Goal: Transaction & Acquisition: Obtain resource

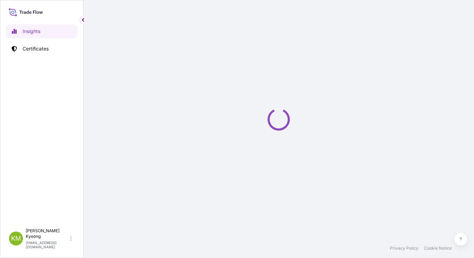
select select "2025"
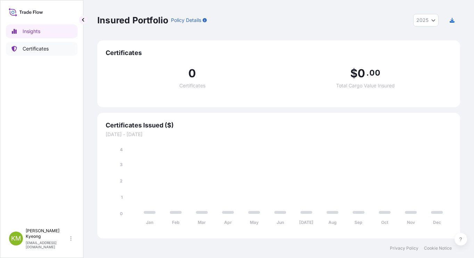
click at [30, 51] on p "Certificates" at bounding box center [36, 48] width 26 height 7
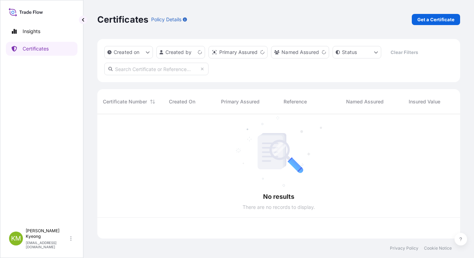
scroll to position [123, 358]
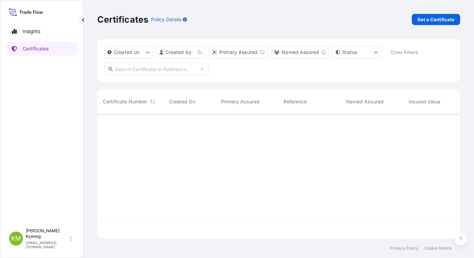
click at [424, 26] on div "Certificates Policy Details Get a Certificate" at bounding box center [278, 19] width 363 height 39
click at [425, 20] on p "Get a Certificate" at bounding box center [435, 19] width 37 height 7
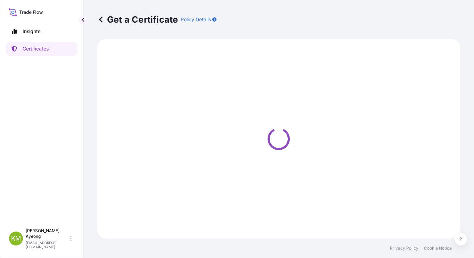
select select "Sea"
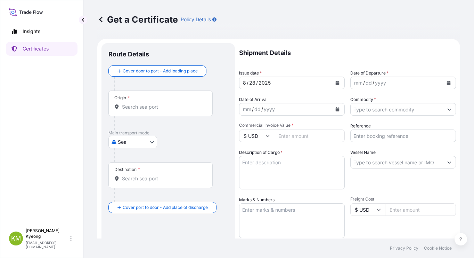
click at [147, 106] on input "Origin *" at bounding box center [163, 106] width 82 height 7
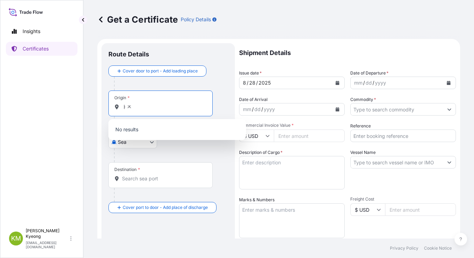
type input "ㅏ"
type input "W"
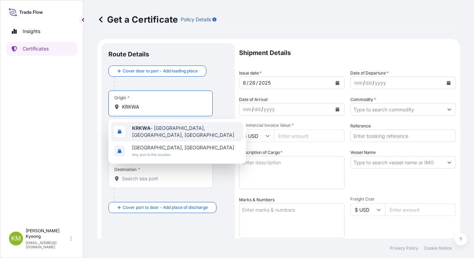
click at [147, 130] on b "KRKWA" at bounding box center [141, 128] width 18 height 6
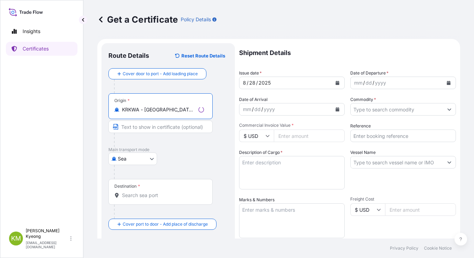
type input "KRKWA - [GEOGRAPHIC_DATA], [GEOGRAPHIC_DATA], [GEOGRAPHIC_DATA]"
click at [135, 193] on input "Destination *" at bounding box center [163, 195] width 82 height 7
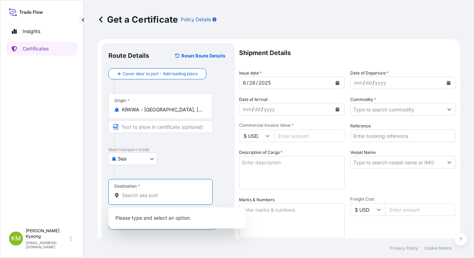
click at [132, 193] on input "Destination *" at bounding box center [163, 195] width 82 height 7
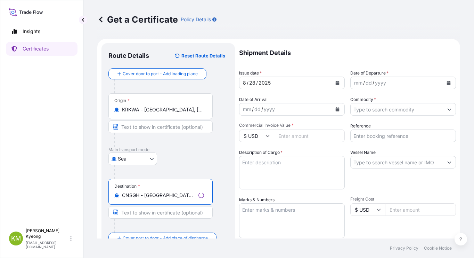
type input "CNSGH - [GEOGRAPHIC_DATA], [GEOGRAPHIC_DATA]"
click at [447, 82] on icon "Calendar" at bounding box center [449, 83] width 4 height 4
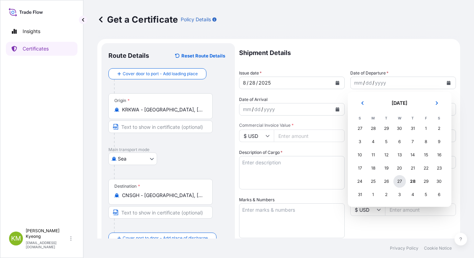
click at [401, 181] on div "27" at bounding box center [399, 181] width 13 height 13
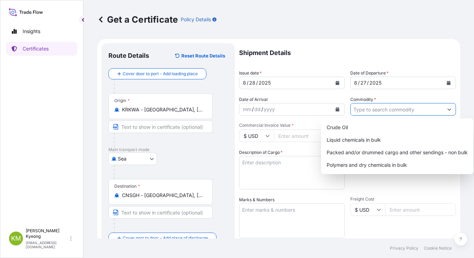
click at [395, 110] on input "Commodity *" at bounding box center [397, 109] width 92 height 13
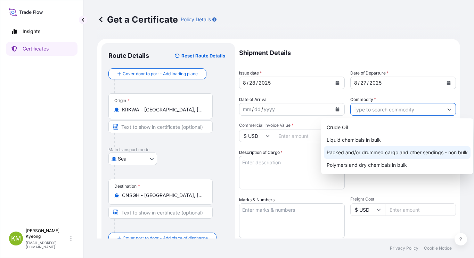
click at [394, 154] on div "Packed and/or drummed cargo and other sendings - non bulk" at bounding box center [397, 152] width 147 height 13
type input "Packed and/or drummed cargo and other sendings - non bulk"
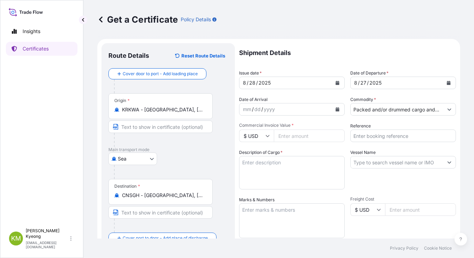
click at [294, 138] on input "Commercial Invoice Value *" at bounding box center [309, 135] width 71 height 13
type input "14400"
click at [376, 137] on input "Reference" at bounding box center [403, 135] width 106 height 13
type input "2331027"
click at [412, 162] on input "Vessel Name" at bounding box center [397, 162] width 92 height 13
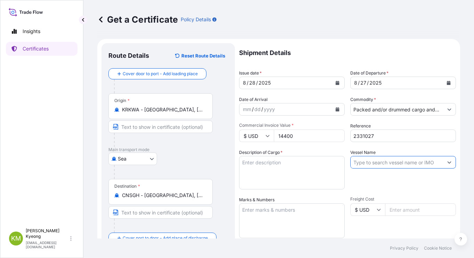
paste input "[MEDICAL_DATA][PERSON_NAME] /2526W"
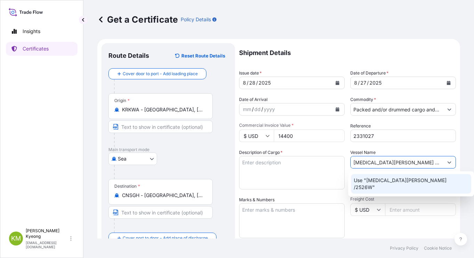
click at [386, 180] on p "Use "[MEDICAL_DATA][PERSON_NAME] /2526W"" at bounding box center [411, 184] width 115 height 14
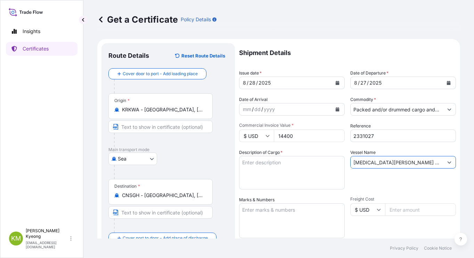
type input "[MEDICAL_DATA][PERSON_NAME] /2526W"
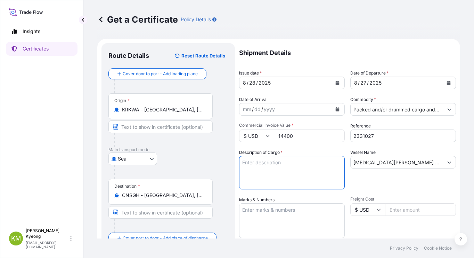
click at [262, 177] on textarea "Description of Cargo *" at bounding box center [292, 172] width 106 height 33
click at [272, 182] on textarea "Description of Cargo *" at bounding box center [292, 172] width 106 height 33
paste textarea "POLYPROPYLENE YMF650X QTY:9.6MT"
type textarea "POLYPROPYLENE YMF650X QTY:9.6MT"
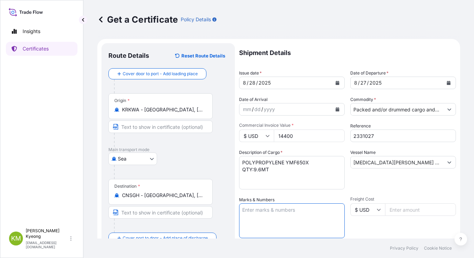
click at [257, 215] on textarea "Marks & Numbers" at bounding box center [292, 220] width 106 height 35
type textarea "N/M"
click at [374, 190] on div "Shipment Details Issue date * [DATE] Date of Departure * [DATE] Date of Arrival…" at bounding box center [347, 208] width 217 height 331
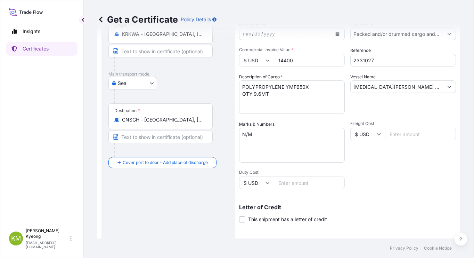
scroll to position [160, 0]
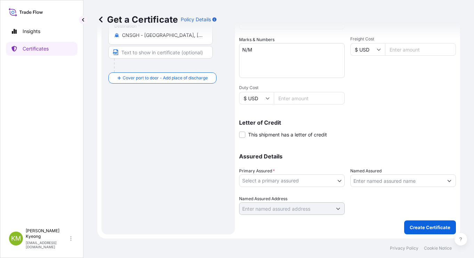
click at [298, 183] on body "Insights Certificates [PERSON_NAME] Min [PERSON_NAME] [EMAIL_ADDRESS][DOMAIN_NA…" at bounding box center [237, 129] width 474 height 258
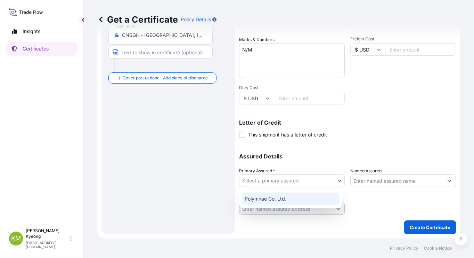
click at [293, 199] on div "Polymirae Co. Ltd." at bounding box center [291, 198] width 98 height 13
select select "32021"
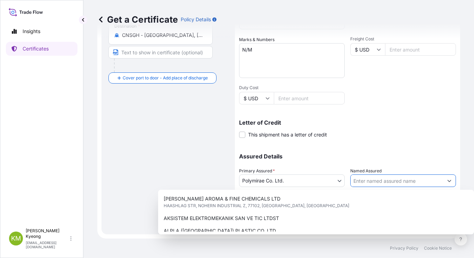
click at [380, 180] on input "Named Assured" at bounding box center [397, 180] width 92 height 13
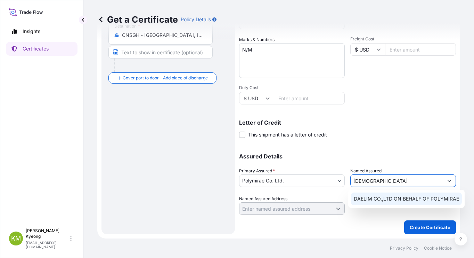
click at [376, 199] on span "DAELIM CO.,LTD ON BEHALF OF POLYMIRAE" at bounding box center [406, 198] width 105 height 7
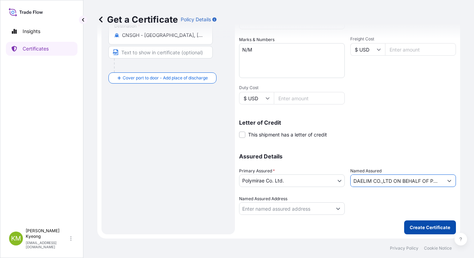
type input "DAELIM CO.,LTD ON BEHALF OF POLYMIRAE"
click at [425, 233] on button "Create Certificate" at bounding box center [430, 227] width 52 height 14
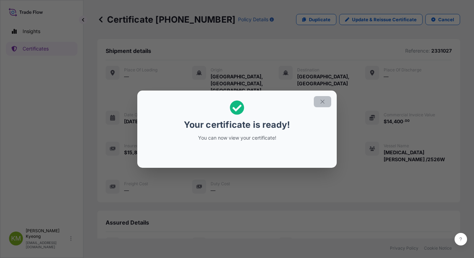
click at [323, 103] on icon "button" at bounding box center [322, 101] width 6 height 6
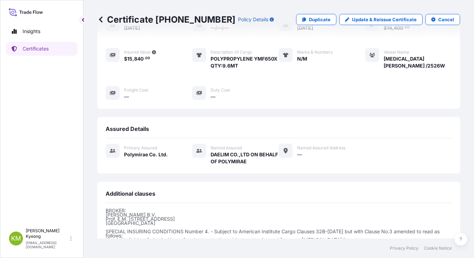
scroll to position [172, 0]
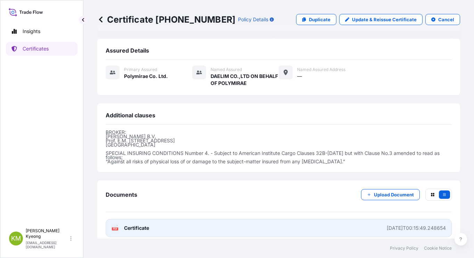
click at [145, 224] on span "Certificate" at bounding box center [136, 227] width 25 height 7
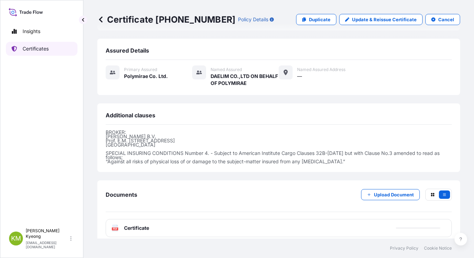
click at [49, 50] on p "Certificates" at bounding box center [36, 48] width 26 height 7
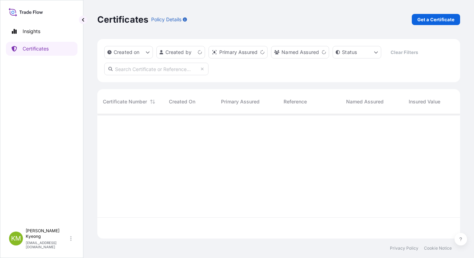
scroll to position [123, 358]
click at [436, 21] on p "Get a Certificate" at bounding box center [435, 19] width 37 height 7
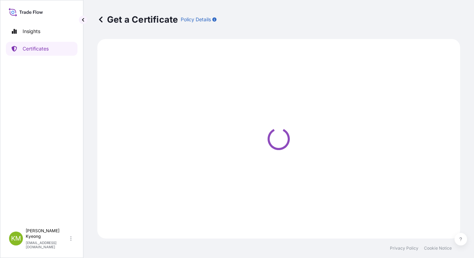
select select "Sea"
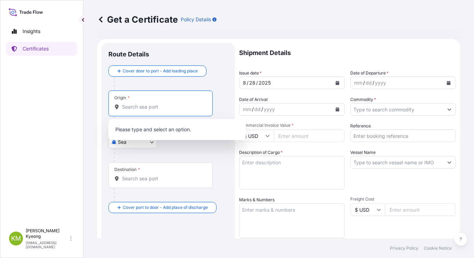
click at [156, 105] on input "Origin *" at bounding box center [163, 106] width 82 height 7
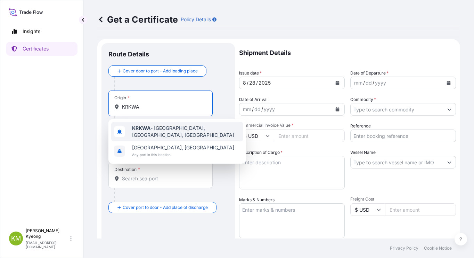
click at [146, 130] on b "KRKWA" at bounding box center [141, 128] width 18 height 6
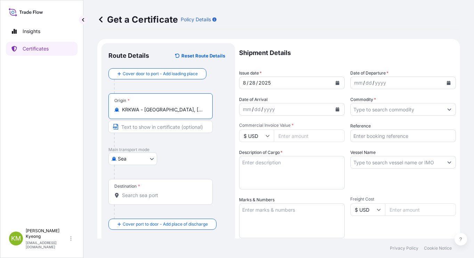
type input "KRKWA - [GEOGRAPHIC_DATA], [GEOGRAPHIC_DATA], [GEOGRAPHIC_DATA]"
click at [141, 200] on div "Destination *" at bounding box center [160, 192] width 104 height 26
click at [141, 198] on input "Destination *" at bounding box center [163, 195] width 82 height 7
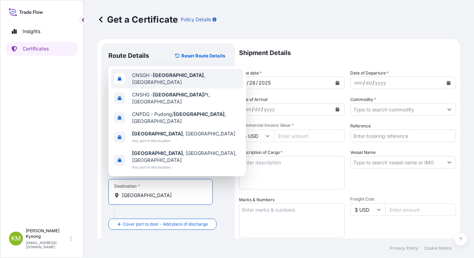
click at [164, 88] on div "CNSGH - [GEOGRAPHIC_DATA] , [GEOGRAPHIC_DATA]" at bounding box center [177, 78] width 132 height 19
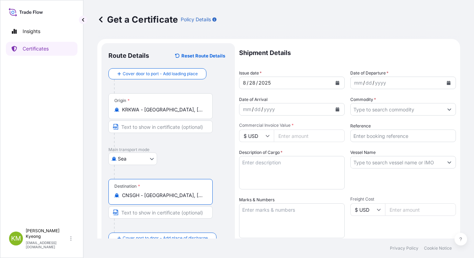
type input "CNSGH - [GEOGRAPHIC_DATA], [GEOGRAPHIC_DATA]"
click at [443, 86] on button "Calendar" at bounding box center [448, 82] width 11 height 11
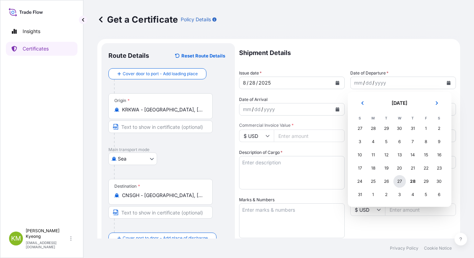
click at [402, 182] on div "27" at bounding box center [399, 181] width 13 height 13
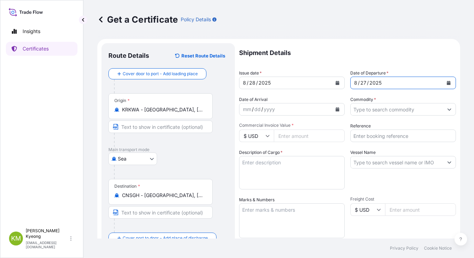
click at [372, 112] on input "Commodity *" at bounding box center [397, 109] width 92 height 13
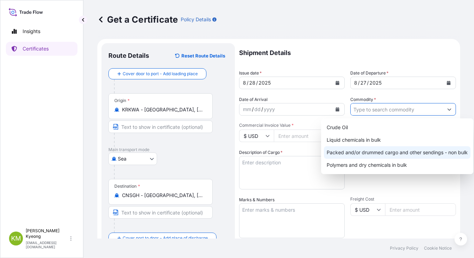
click at [392, 150] on div "Packed and/or drummed cargo and other sendings - non bulk" at bounding box center [397, 152] width 147 height 13
type input "Packed and/or drummed cargo and other sendings - non bulk"
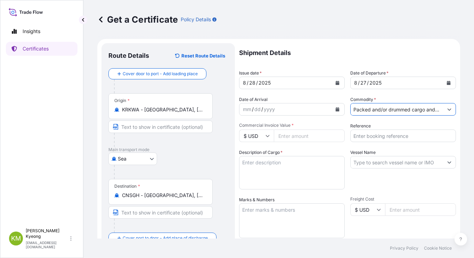
click at [383, 136] on input "Reference" at bounding box center [403, 135] width 106 height 13
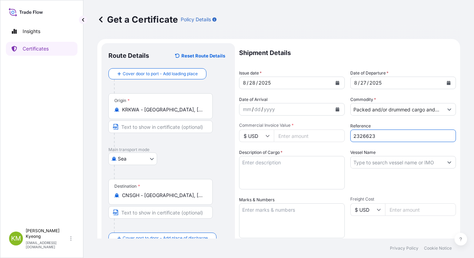
type input "2326623"
drag, startPoint x: 320, startPoint y: 46, endPoint x: 318, endPoint y: 57, distance: 11.1
click at [320, 46] on p "Shipment Details" at bounding box center [347, 52] width 217 height 19
click at [288, 139] on input "Commercial Invoice Value *" at bounding box center [309, 135] width 71 height 13
type input "14128"
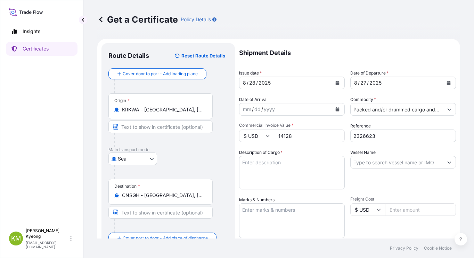
click at [391, 175] on div "Vessel Name" at bounding box center [403, 169] width 106 height 40
click at [371, 160] on input "Vessel Name" at bounding box center [397, 162] width 92 height 13
paste input "[MEDICAL_DATA][PERSON_NAME] /2526W"
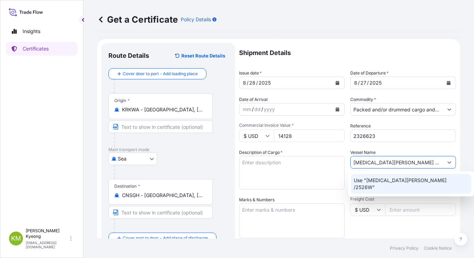
click at [363, 181] on p "Use "[MEDICAL_DATA][PERSON_NAME] /2526W"" at bounding box center [411, 184] width 115 height 14
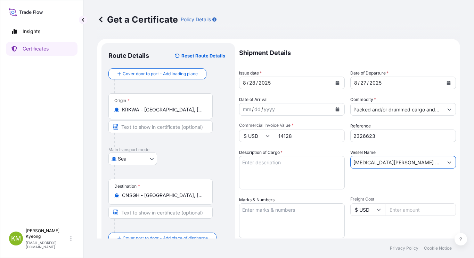
type input "[MEDICAL_DATA][PERSON_NAME] /2526W"
click at [290, 170] on textarea "Description of Cargo *" at bounding box center [292, 172] width 106 height 33
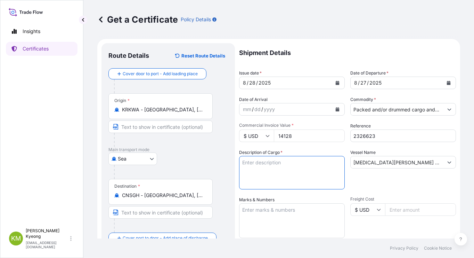
paste textarea "POLYPROPYLENE YH461Y QTY: 5.6MT POLYPROPYLENE YMF650Y QTY: 4MT"
type textarea "POLYPROPYLENE YH461Y QTY: 5.6MT POLYPROPYLENE YMF650Y QTY: 4MT"
click at [284, 215] on textarea "Marks & Numbers" at bounding box center [292, 220] width 106 height 35
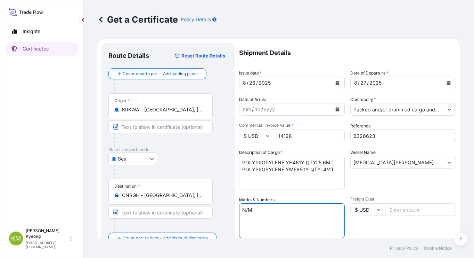
type textarea "N/M"
click at [372, 185] on div "Vessel Name [MEDICAL_DATA][PERSON_NAME] /2526W" at bounding box center [403, 169] width 106 height 40
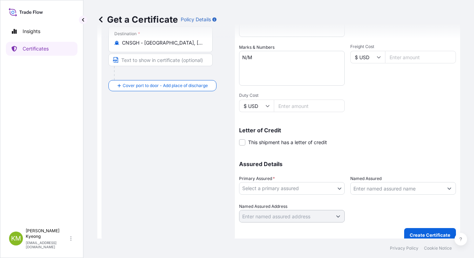
scroll to position [160, 0]
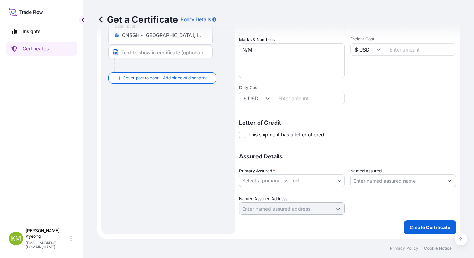
click at [304, 184] on body "Insights Certificates [PERSON_NAME] Min [PERSON_NAME] [EMAIL_ADDRESS][DOMAIN_NA…" at bounding box center [237, 129] width 474 height 258
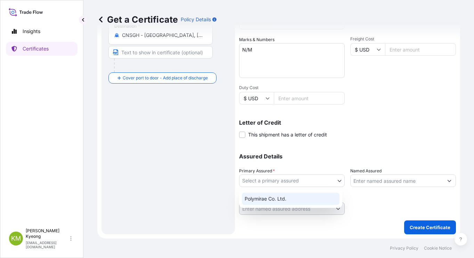
click at [302, 201] on div "Polymirae Co. Ltd." at bounding box center [291, 198] width 98 height 13
select select "32021"
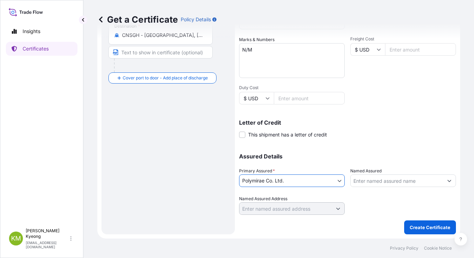
click at [361, 180] on input "Named Assured" at bounding box center [397, 180] width 92 height 13
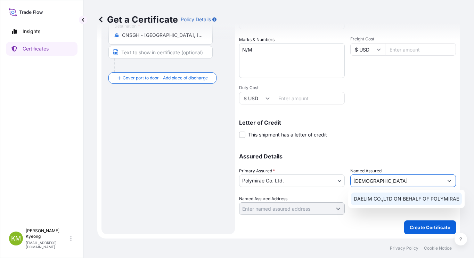
click at [363, 201] on span "DAELIM CO.,LTD ON BEHALF OF POLYMIRAE" at bounding box center [406, 198] width 105 height 7
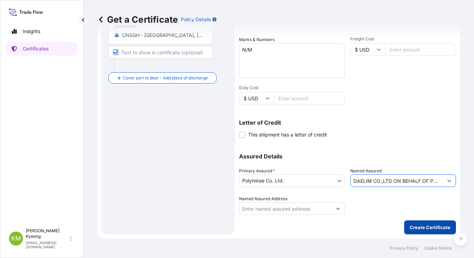
type input "DAELIM CO.,LTD ON BEHALF OF POLYMIRAE"
click at [419, 227] on p "Create Certificate" at bounding box center [430, 226] width 41 height 7
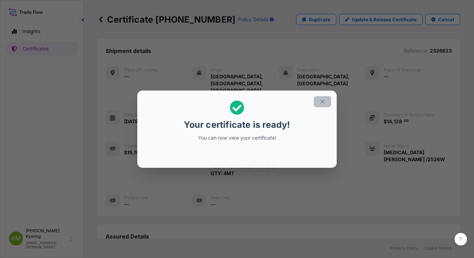
click at [325, 103] on icon "button" at bounding box center [322, 101] width 6 height 6
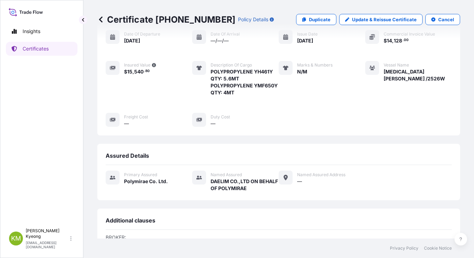
scroll to position [179, 0]
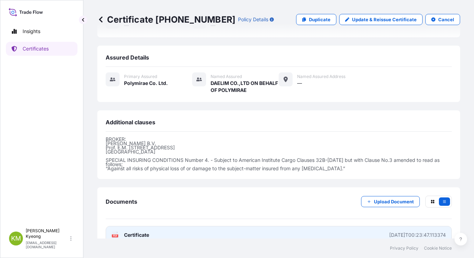
click at [164, 226] on link "PDF Certificate [DATE]T00:23:47.113374" at bounding box center [279, 235] width 346 height 18
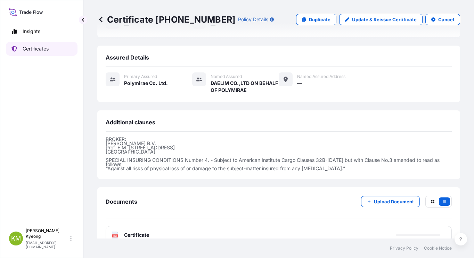
click at [60, 50] on link "Certificates" at bounding box center [42, 49] width 72 height 14
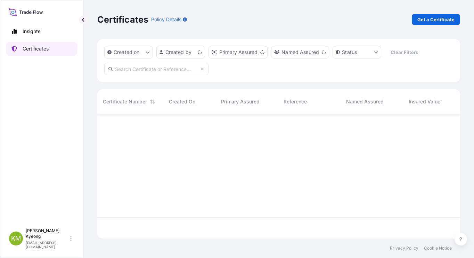
scroll to position [123, 358]
click at [435, 20] on p "Get a Certificate" at bounding box center [435, 19] width 37 height 7
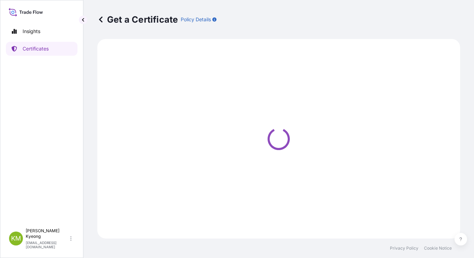
select select "Sea"
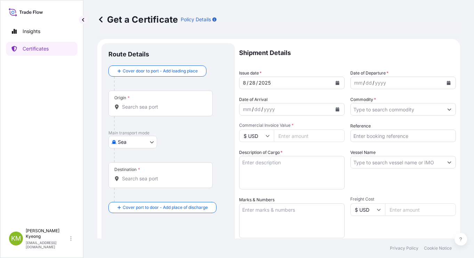
click at [316, 95] on div "Shipment Details Issue date * [DATE] Date of Departure * mm / dd / yyyy Date of…" at bounding box center [347, 208] width 217 height 331
click at [140, 109] on input "Origin *" at bounding box center [163, 106] width 82 height 7
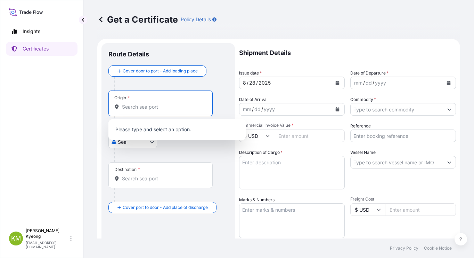
type input "L"
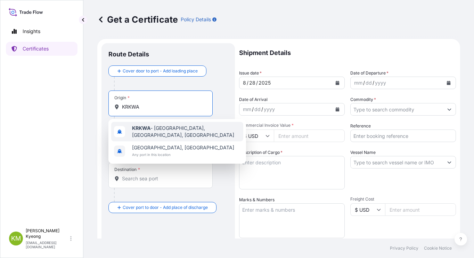
click at [151, 130] on span "KRKWA - [GEOGRAPHIC_DATA], [GEOGRAPHIC_DATA], [GEOGRAPHIC_DATA]" at bounding box center [186, 131] width 108 height 14
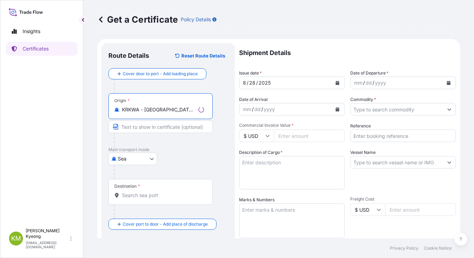
type input "KRKWA - [GEOGRAPHIC_DATA], [GEOGRAPHIC_DATA], [GEOGRAPHIC_DATA]"
click at [145, 186] on div "Destination *" at bounding box center [160, 192] width 104 height 26
click at [145, 192] on input "Destination *" at bounding box center [163, 195] width 82 height 7
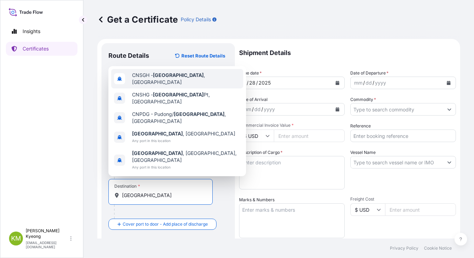
click at [160, 86] on span "CNSGH - [GEOGRAPHIC_DATA] , [GEOGRAPHIC_DATA]" at bounding box center [186, 79] width 108 height 14
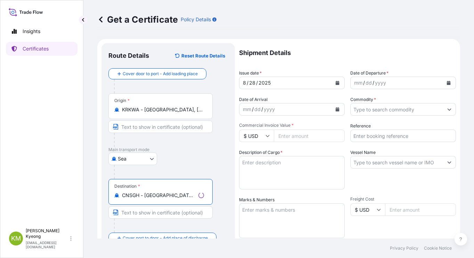
type input "CNSGH - [GEOGRAPHIC_DATA], [GEOGRAPHIC_DATA]"
click at [447, 84] on icon "Calendar" at bounding box center [449, 83] width 4 height 4
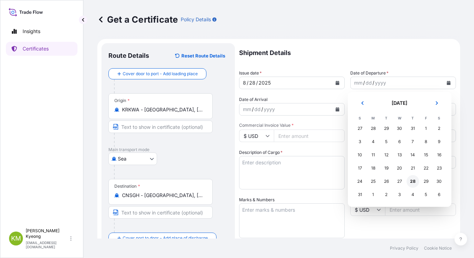
click at [412, 182] on div "28" at bounding box center [413, 181] width 13 height 13
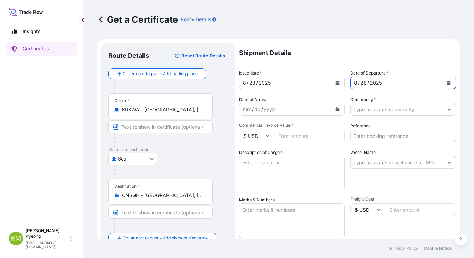
click at [379, 112] on input "Commodity *" at bounding box center [397, 109] width 92 height 13
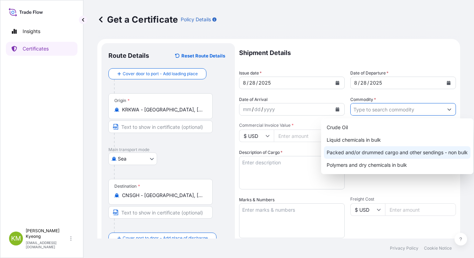
click at [392, 150] on div "Packed and/or drummed cargo and other sendings - non bulk" at bounding box center [397, 152] width 147 height 13
type input "Packed and/or drummed cargo and other sendings - non bulk"
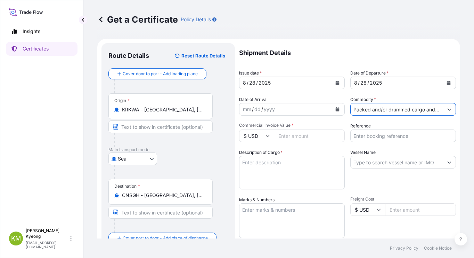
click at [369, 137] on input "Reference" at bounding box center [403, 135] width 106 height 13
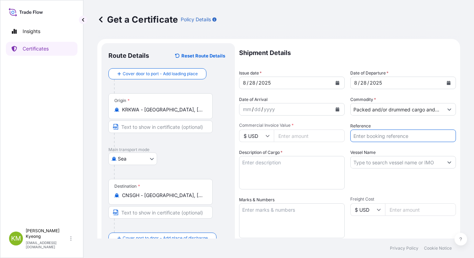
paste input "2327095"
type input "2327095"
click at [291, 135] on input "Commercial Invoice Value *" at bounding box center [309, 135] width 71 height 13
type input "31360"
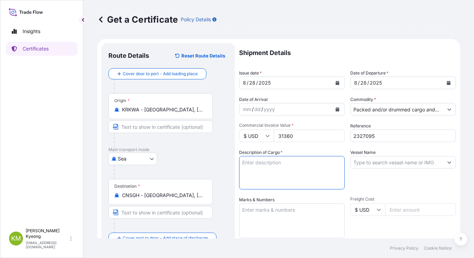
click at [276, 178] on textarea "Description of Cargo *" at bounding box center [292, 172] width 106 height 33
paste textarea "'POLYPROPYLENE YH461X QTY:22.4MT"
click at [243, 163] on textarea "'POLYPROPYLENE YH461X QTY:22.4MT" at bounding box center [292, 172] width 106 height 33
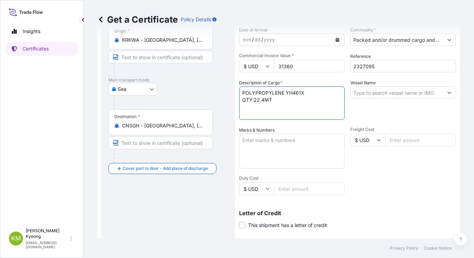
type textarea "POLYPROPYLENE YH461X QTY:22.4MT"
click at [383, 90] on input "Vessel Name" at bounding box center [397, 92] width 92 height 13
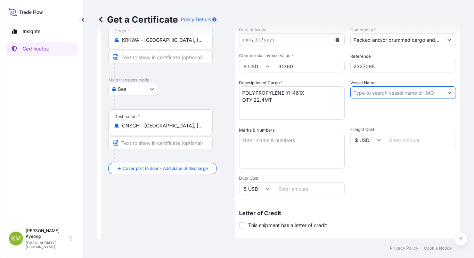
click at [382, 93] on input "Vessel Name" at bounding box center [397, 92] width 92 height 13
paste input "[PERSON_NAME] /2509W"
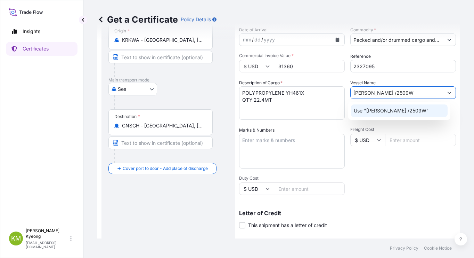
click at [381, 114] on div "Use "[PERSON_NAME] /2509W"" at bounding box center [399, 110] width 97 height 13
type input "[PERSON_NAME] /2509W"
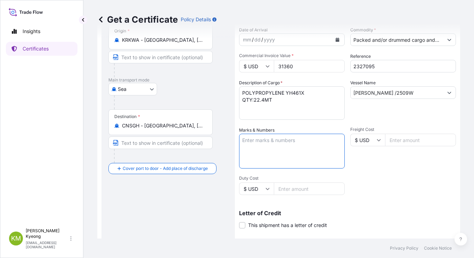
click at [283, 152] on textarea "Marks & Numbers" at bounding box center [292, 150] width 106 height 35
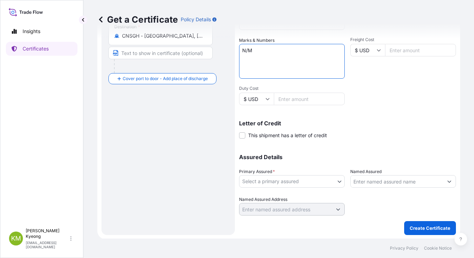
scroll to position [160, 0]
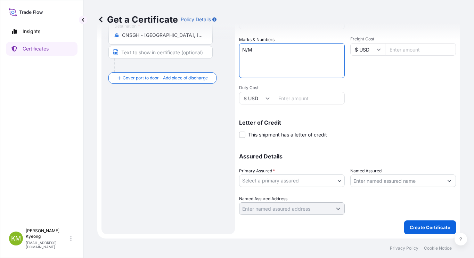
type textarea "N/M"
click at [275, 179] on body "0 options available. 1 option available. Insights Certificates [PERSON_NAME] Mi…" at bounding box center [237, 129] width 474 height 258
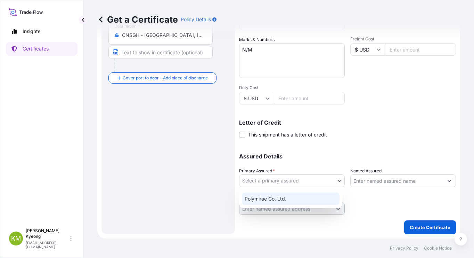
click at [276, 198] on div "Polymirae Co. Ltd." at bounding box center [291, 198] width 98 height 13
select select "32021"
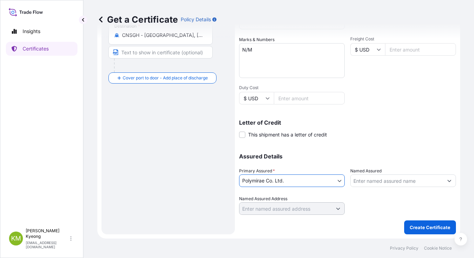
click at [386, 182] on input "Named Assured" at bounding box center [397, 180] width 92 height 13
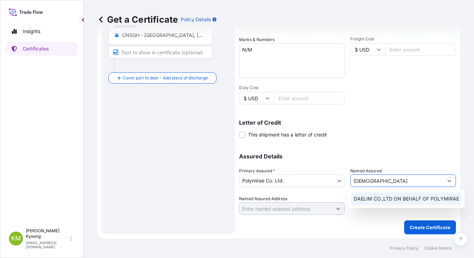
click at [376, 198] on span "DAELIM CO.,LTD ON BEHALF OF POLYMIRAE" at bounding box center [406, 198] width 105 height 7
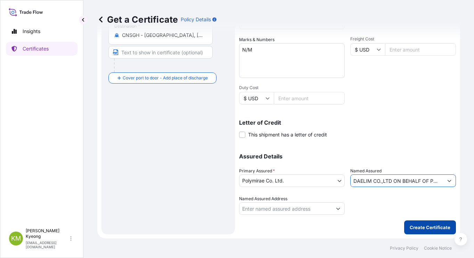
type input "DAELIM CO.,LTD ON BEHALF OF POLYMIRAE"
click at [422, 228] on p "Create Certificate" at bounding box center [430, 226] width 41 height 7
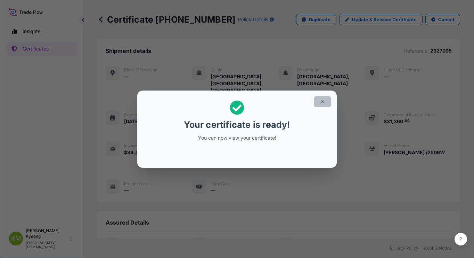
click at [320, 102] on icon "button" at bounding box center [322, 101] width 6 height 6
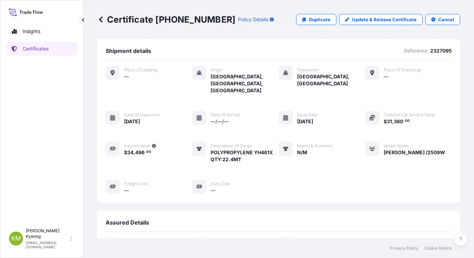
scroll to position [165, 0]
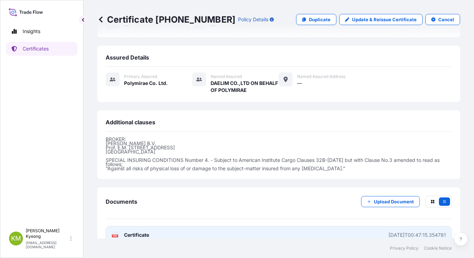
click at [156, 226] on link "PDF Certificate [DATE]T00:47:15.354781" at bounding box center [279, 235] width 346 height 18
